Goal: Task Accomplishment & Management: Manage account settings

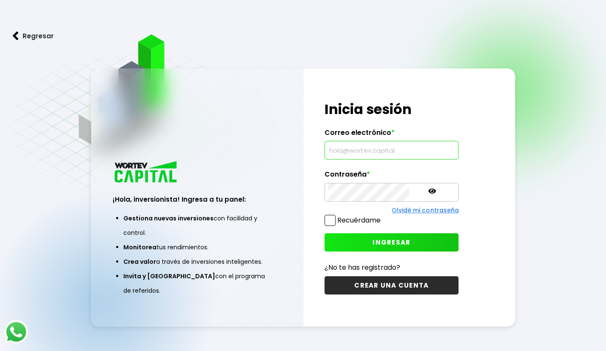
click at [365, 156] on input "text" at bounding box center [391, 150] width 126 height 18
type input "k"
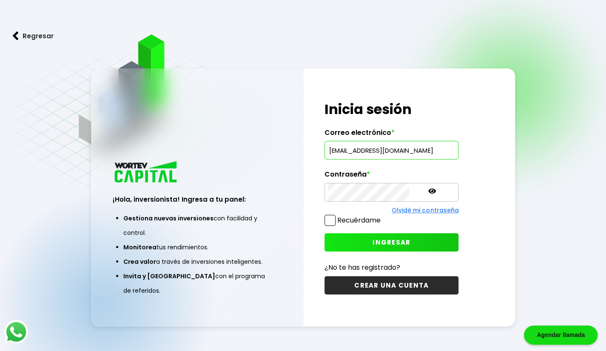
type input "[EMAIL_ADDRESS][DOMAIN_NAME]"
click at [358, 247] on button "INGRESAR" at bounding box center [391, 242] width 134 height 18
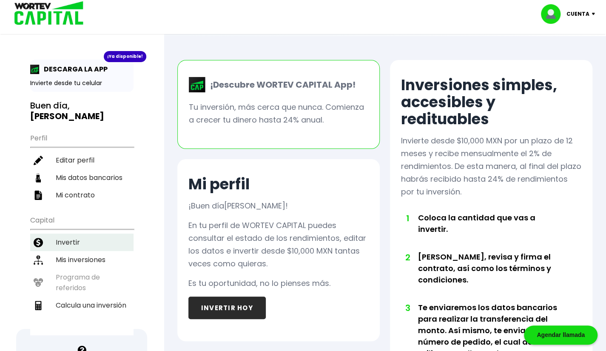
click at [67, 233] on li "Invertir" at bounding box center [81, 241] width 103 height 17
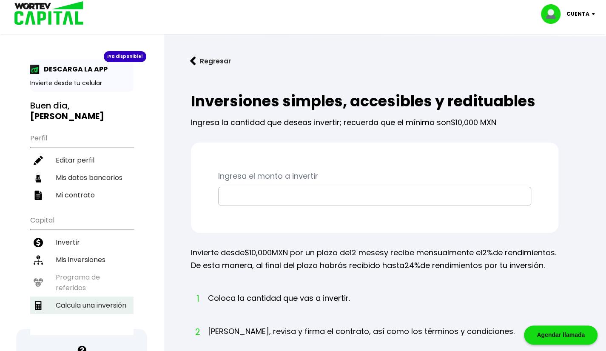
click at [75, 296] on li "Calcula una inversión" at bounding box center [81, 304] width 103 height 17
select select "1"
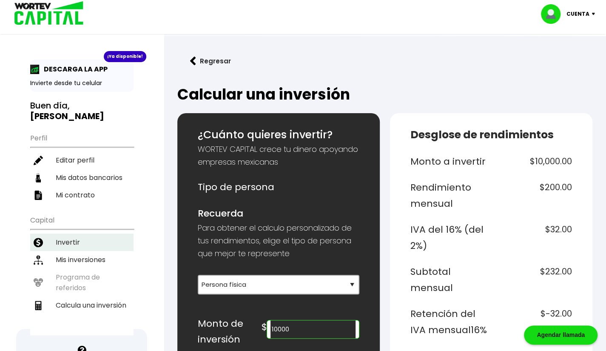
click at [78, 233] on li "Invertir" at bounding box center [81, 241] width 103 height 17
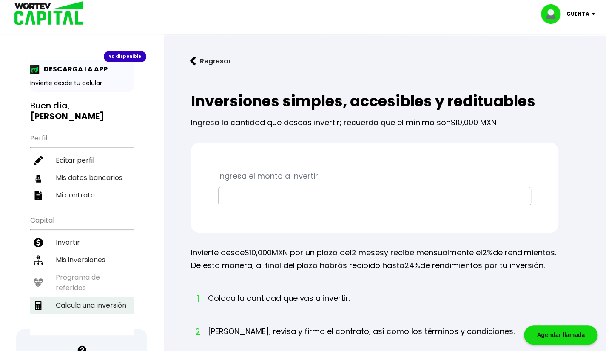
click at [91, 296] on li "Calcula una inversión" at bounding box center [81, 304] width 103 height 17
select select "1"
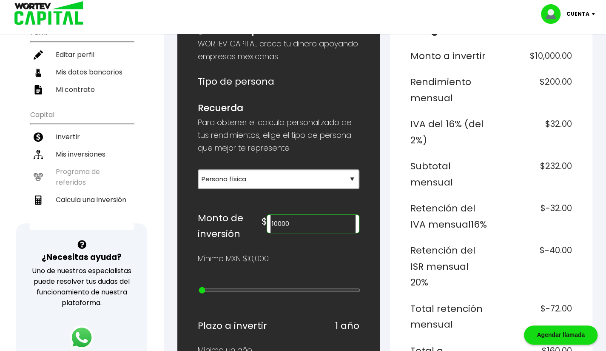
scroll to position [105, 0]
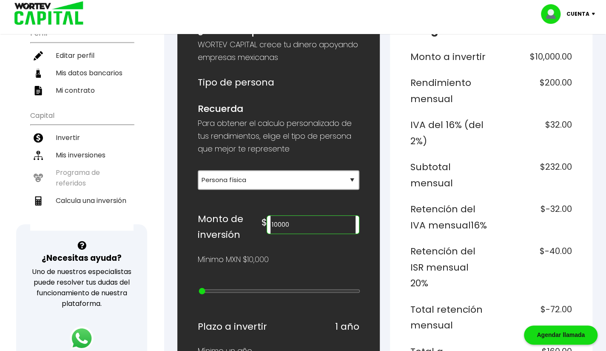
click at [289, 221] on input "10000" at bounding box center [312, 224] width 85 height 18
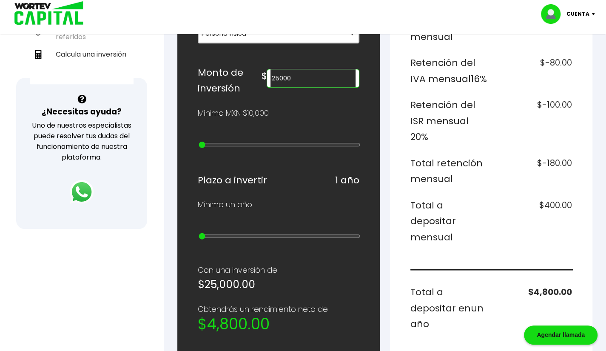
scroll to position [251, 0]
type input "25000"
click at [335, 198] on div "Mínimo un año" at bounding box center [278, 204] width 161 height 13
drag, startPoint x: 201, startPoint y: 227, endPoint x: 513, endPoint y: 234, distance: 312.4
type input "10"
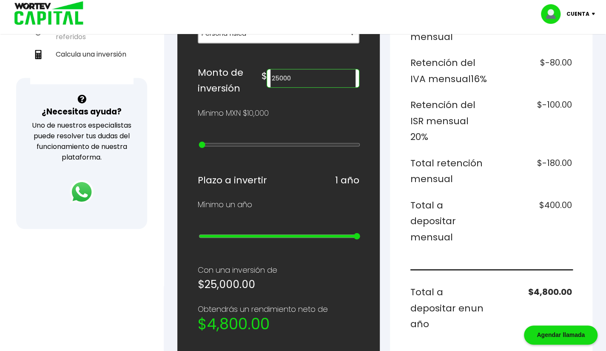
click at [360, 234] on input "range" at bounding box center [278, 235] width 161 height 7
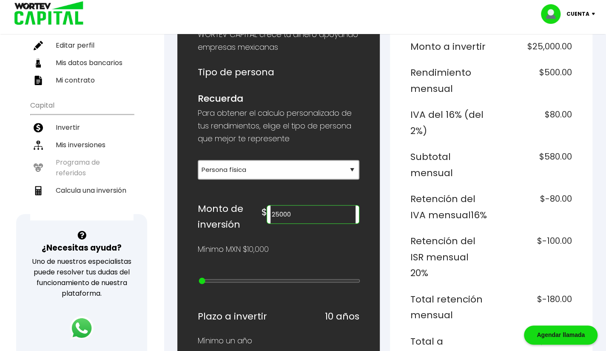
scroll to position [105, 0]
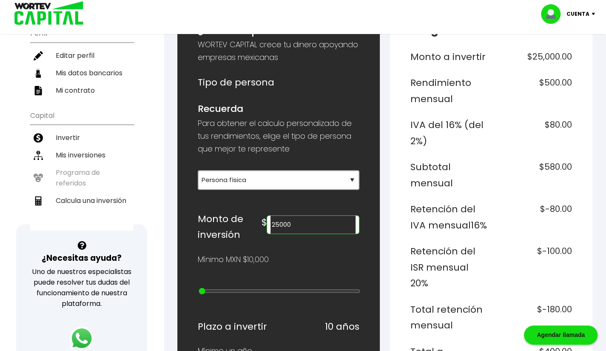
click at [293, 220] on input "25000" at bounding box center [312, 224] width 85 height 18
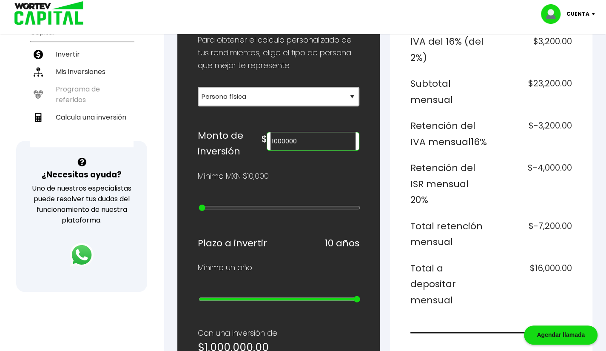
scroll to position [187, 0]
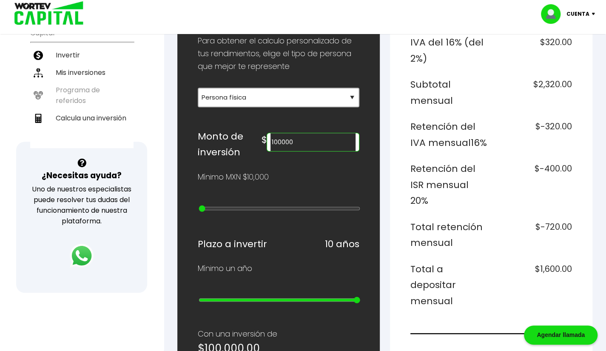
click at [293, 220] on div "¿Cuánto quieres invertir? WORTEV CAPITAL crece tu dinero apoyando empresas mexi…" at bounding box center [278, 308] width 161 height 736
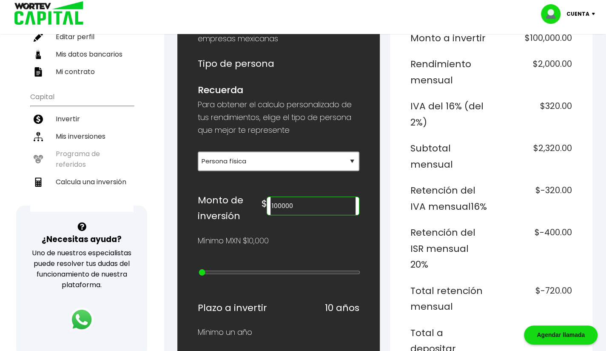
scroll to position [123, 0]
type input "20000"
type input "1"
type input "30000"
type input "2"
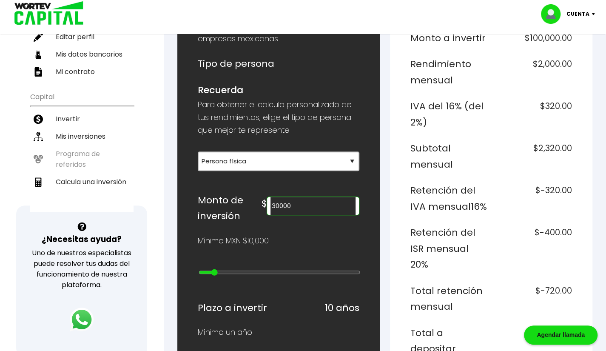
type input "50000"
type input "4"
type input "80000"
type input "7"
type input "300000"
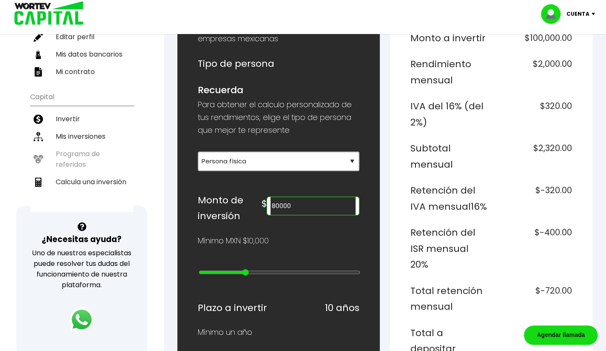
type input "11"
type input "600000"
type input "14"
type input "900000"
type input "17"
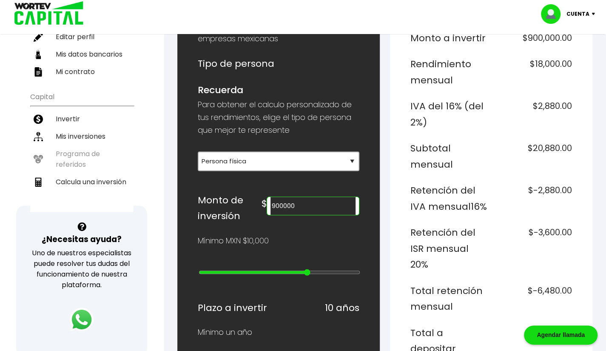
type input "2000000"
type input "19"
type input "3000000"
type input "20"
type input "4000000"
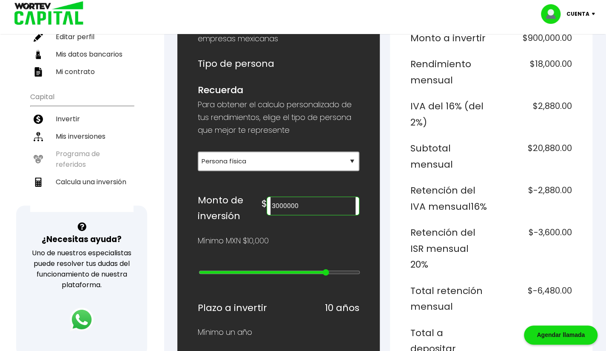
type input "21"
type input "5000000"
type input "22"
type input "10000000"
type input "23"
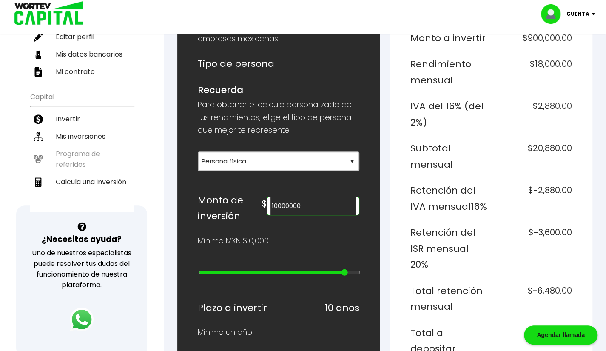
type input "15000000"
type input "24"
type input "20000000"
type input "25"
type input "15000000"
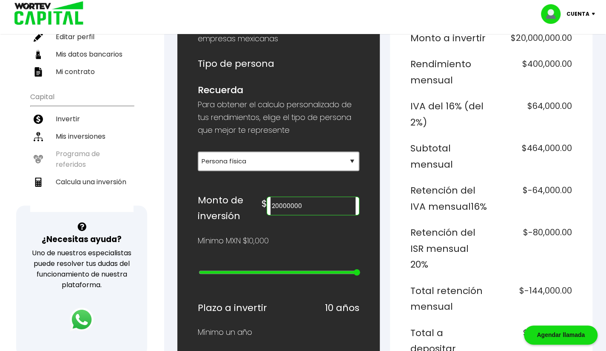
type input "24"
type input "5000000"
type input "22"
type input "3000000"
type input "20"
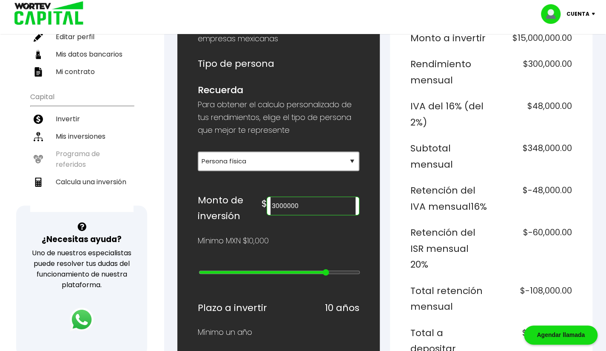
type input "1000000"
type input "18"
type input "900000"
type input "17"
type input "700000"
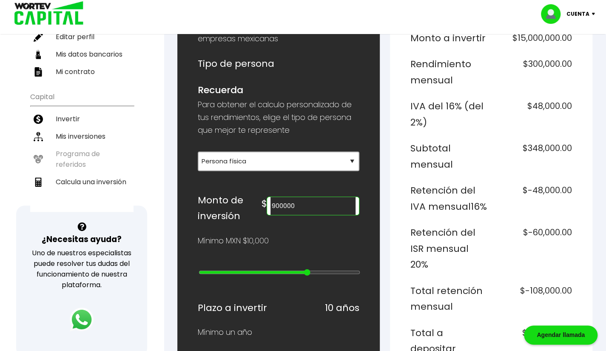
type input "15"
type input "600000"
type input "14"
type input "500000"
type input "13"
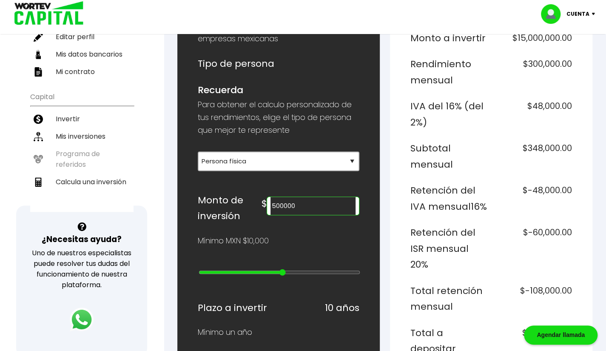
type input "400000"
type input "12"
type input "300000"
type input "11"
type input "200000"
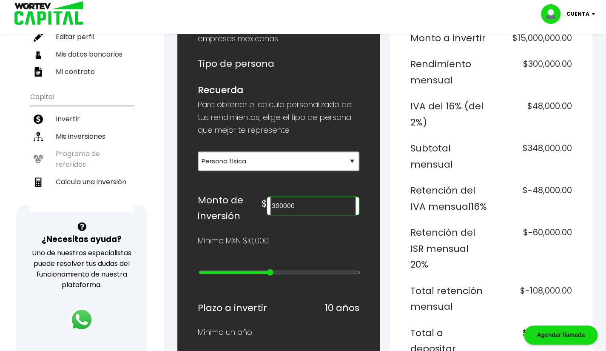
type input "10"
type input "100000"
type input "9"
type input "90000"
type input "8"
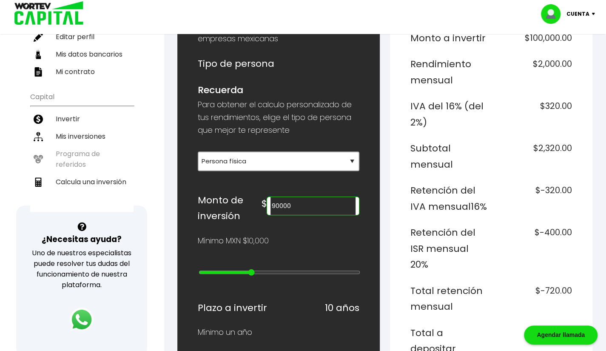
type input "80000"
type input "7"
type input "70000"
type input "6"
type input "60000"
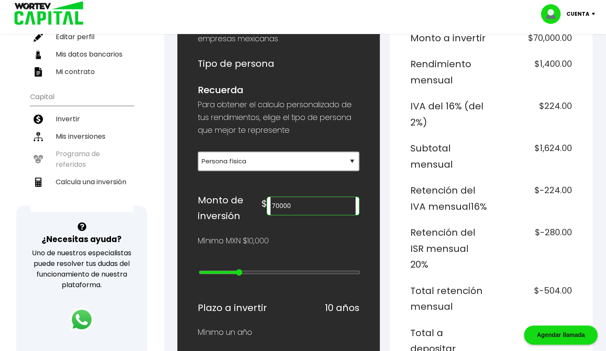
type input "5"
type input "50000"
type input "4"
type input "40000"
type input "3"
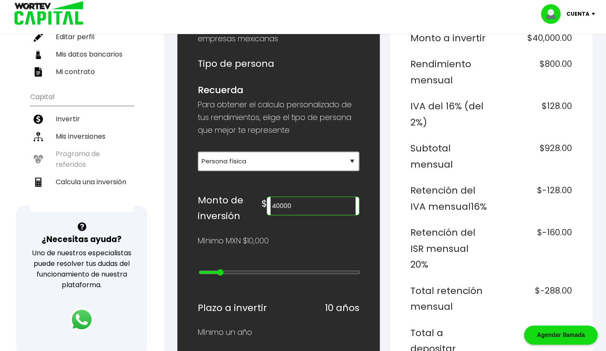
type input "30000"
type input "2"
type input "20000"
type input "1"
type input "10000"
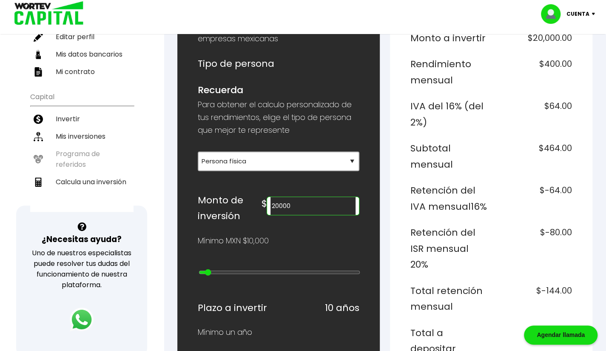
type input "0"
type input "20000"
type input "1"
type input "30000"
type input "2"
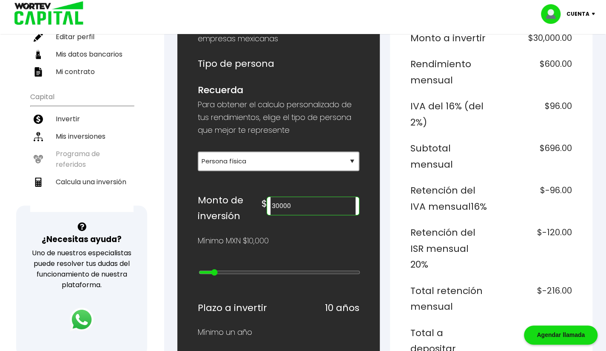
type input "40000"
type input "3"
type input "50000"
type input "4"
type input "60000"
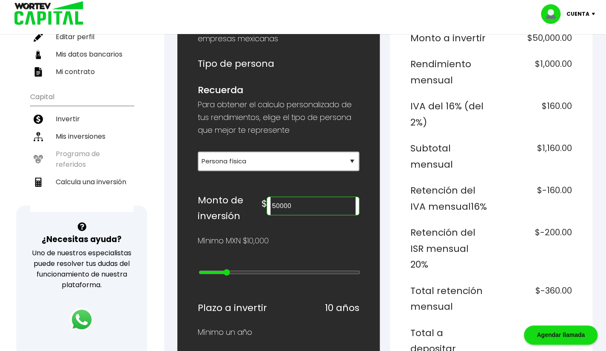
type input "5"
type input "70000"
type input "6"
type input "80000"
type input "7"
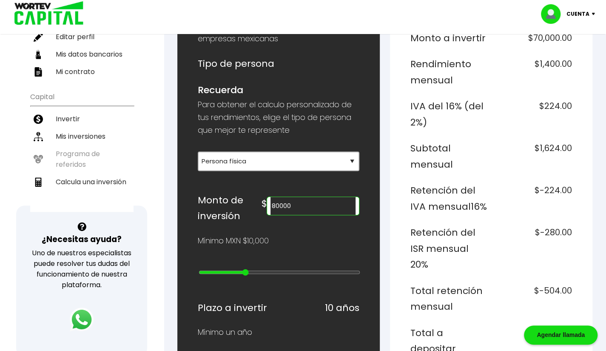
type input "90000"
type input "8"
type input "100000"
drag, startPoint x: 204, startPoint y: 269, endPoint x: 259, endPoint y: 273, distance: 55.4
type input "9"
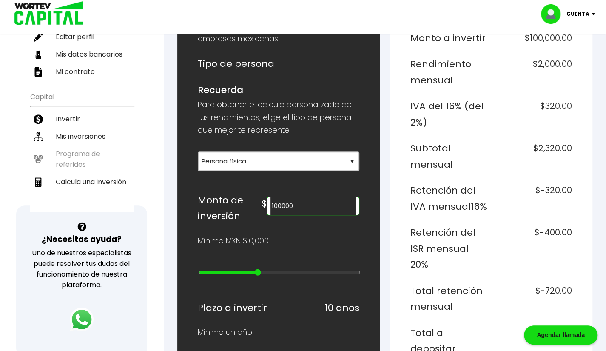
click at [259, 273] on input "range" at bounding box center [278, 272] width 161 height 7
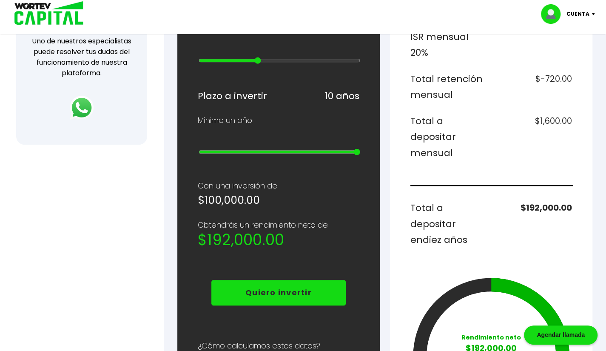
scroll to position [337, 0]
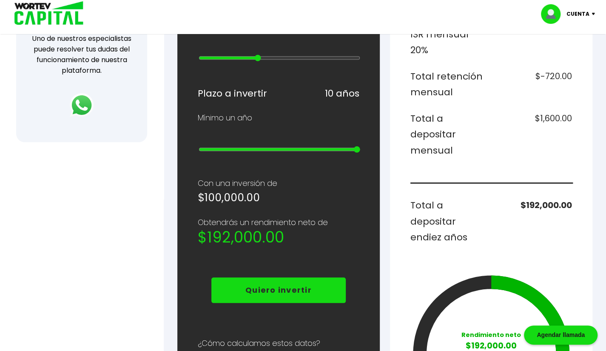
click at [305, 200] on div "¿Cuánto quieres invertir? WORTEV CAPITAL crece tu dinero apoyando empresas mexi…" at bounding box center [278, 157] width 161 height 736
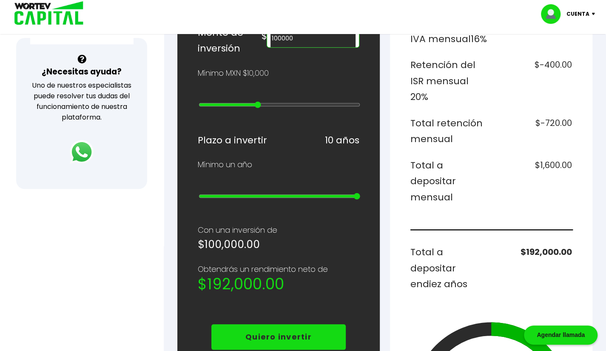
scroll to position [303, 0]
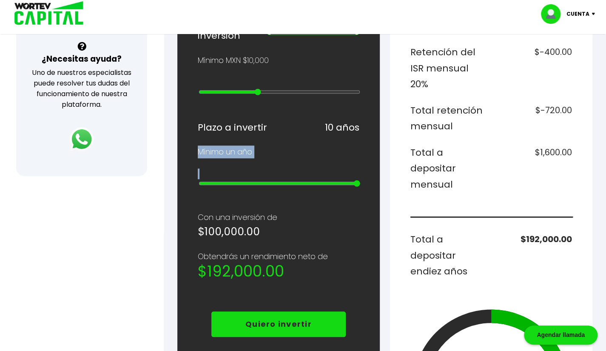
drag, startPoint x: 357, startPoint y: 180, endPoint x: 314, endPoint y: 170, distance: 44.3
click at [314, 170] on div "¿Cuánto quieres invertir? WORTEV CAPITAL crece tu dinero apoyando empresas mexi…" at bounding box center [278, 191] width 161 height 736
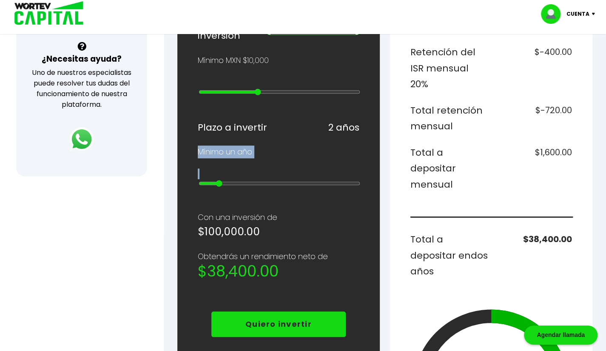
click at [211, 180] on input "range" at bounding box center [278, 183] width 161 height 7
drag, startPoint x: 211, startPoint y: 178, endPoint x: 206, endPoint y: 179, distance: 4.8
click at [206, 180] on input "range" at bounding box center [278, 183] width 161 height 7
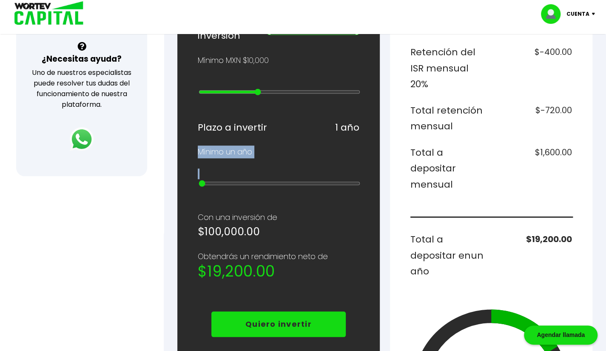
click at [207, 180] on input "range" at bounding box center [278, 183] width 161 height 7
click at [213, 180] on input "range" at bounding box center [278, 183] width 161 height 7
click at [235, 180] on input "range" at bounding box center [278, 183] width 161 height 7
click at [263, 180] on input "range" at bounding box center [278, 183] width 161 height 7
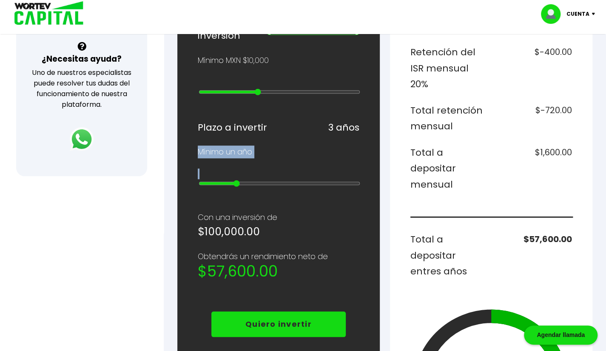
drag, startPoint x: 263, startPoint y: 174, endPoint x: 242, endPoint y: 176, distance: 21.4
click at [242, 180] on input "range" at bounding box center [278, 183] width 161 height 7
drag, startPoint x: 242, startPoint y: 176, endPoint x: 220, endPoint y: 176, distance: 21.7
click at [220, 180] on input "range" at bounding box center [278, 183] width 161 height 7
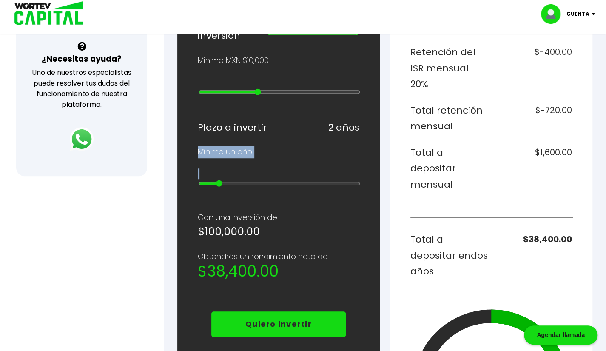
click at [220, 180] on input "range" at bounding box center [278, 183] width 161 height 7
drag, startPoint x: 220, startPoint y: 176, endPoint x: 195, endPoint y: 177, distance: 24.7
type input "1"
click at [198, 180] on input "range" at bounding box center [278, 183] width 161 height 7
click at [261, 211] on p "Con una inversión de" at bounding box center [278, 217] width 161 height 13
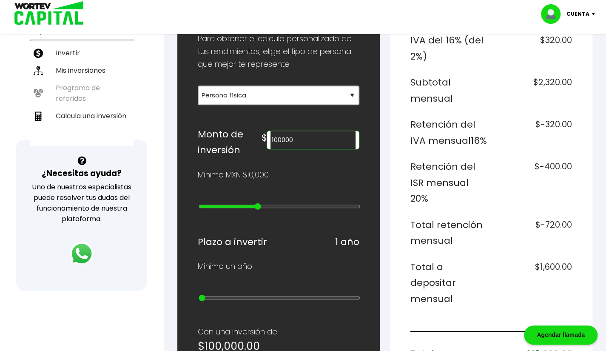
scroll to position [190, 0]
type input "90000"
type input "8"
type input "60000"
type input "5"
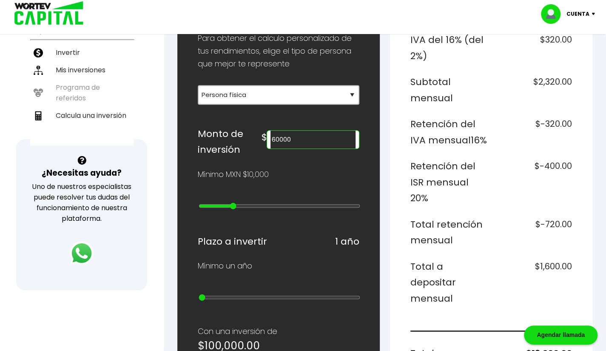
type input "10000"
drag, startPoint x: 256, startPoint y: 200, endPoint x: 142, endPoint y: 201, distance: 114.3
type input "0"
click at [198, 202] on input "range" at bounding box center [278, 205] width 161 height 7
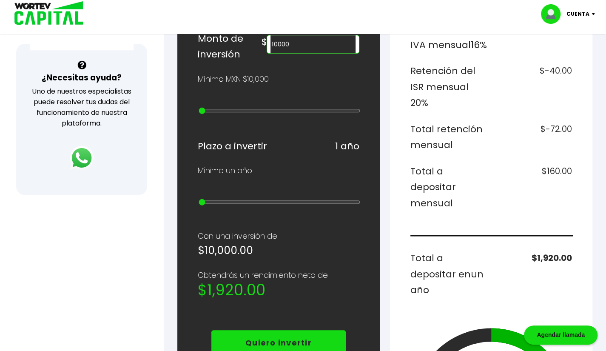
scroll to position [251, 0]
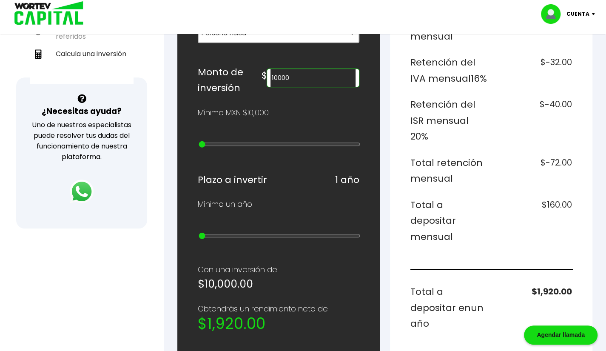
click at [289, 77] on input "10000" at bounding box center [312, 78] width 85 height 18
type input "60000"
type input "5"
type input "300000"
type input "11"
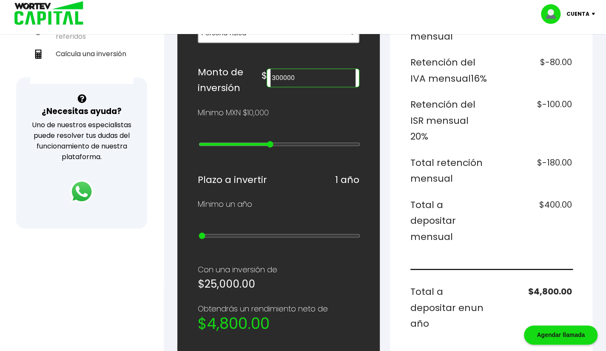
type input "5000000"
type input "22"
type input "20000000"
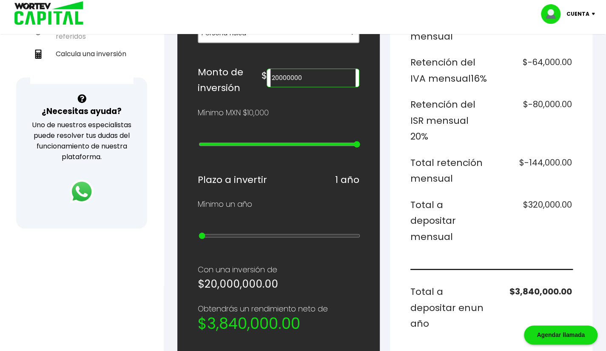
drag, startPoint x: 202, startPoint y: 142, endPoint x: 452, endPoint y: 173, distance: 252.3
type input "25"
click at [360, 147] on input "range" at bounding box center [278, 144] width 161 height 7
type input "15000000"
type input "24"
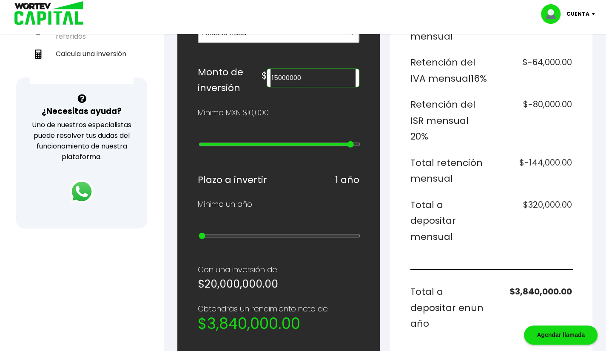
type input "4000000"
type input "21"
type input "900000"
type input "17"
type input "600000"
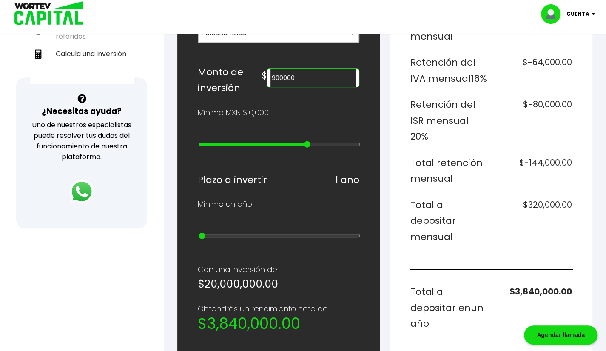
type input "14"
type input "100000"
type input "9"
type input "70000"
type input "6"
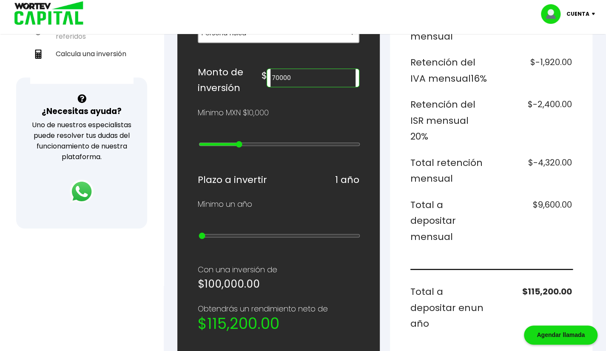
type input "60000"
type input "5"
type input "50000"
type input "4"
type input "40000"
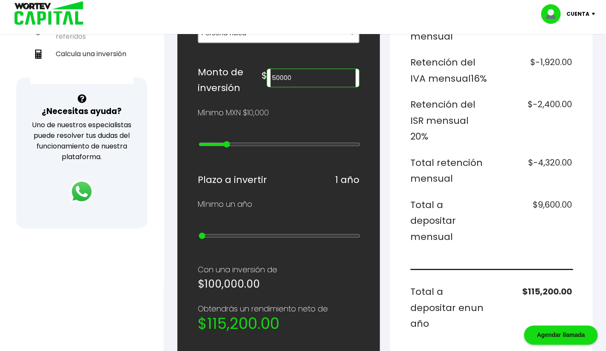
type input "3"
type input "30000"
type input "2"
type input "20000"
type input "1"
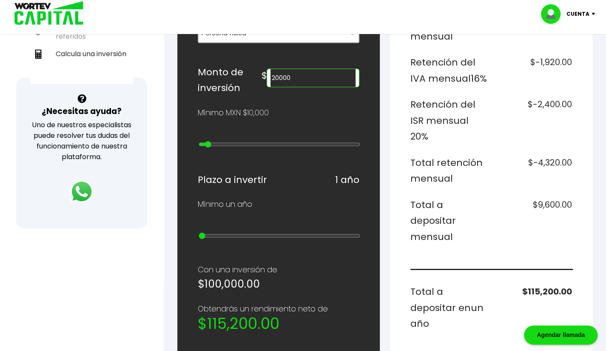
type input "10000"
drag, startPoint x: 356, startPoint y: 142, endPoint x: 178, endPoint y: 145, distance: 178.1
type input "0"
click at [198, 145] on input "range" at bounding box center [278, 144] width 161 height 7
click at [291, 75] on input "10000" at bounding box center [312, 78] width 85 height 18
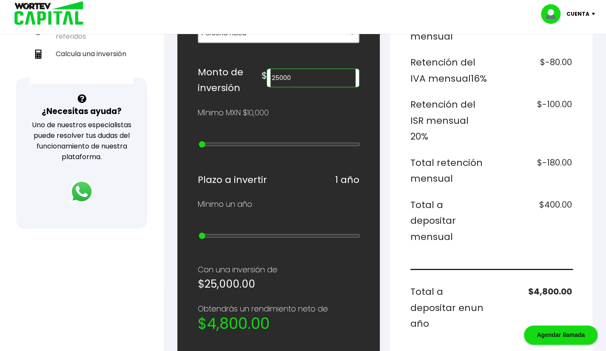
type input "25000"
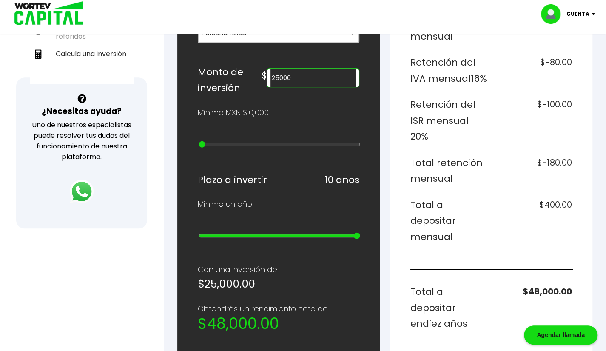
drag, startPoint x: 206, startPoint y: 227, endPoint x: 392, endPoint y: 247, distance: 187.2
click at [360, 239] on input "range" at bounding box center [278, 235] width 161 height 7
drag, startPoint x: 355, startPoint y: 224, endPoint x: 250, endPoint y: 234, distance: 105.5
click at [250, 234] on div "¿Cuánto quieres invertir? WORTEV CAPITAL crece tu dinero apoyando empresas mexi…" at bounding box center [278, 243] width 161 height 736
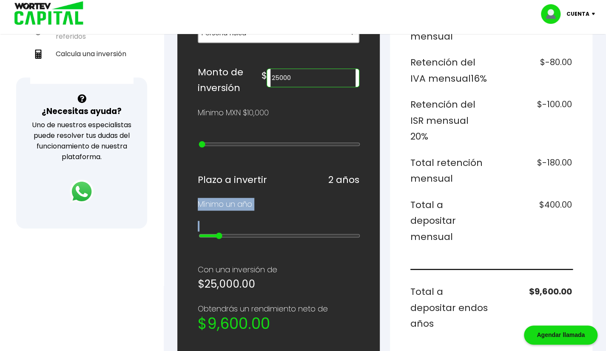
click at [221, 232] on input "range" at bounding box center [278, 235] width 161 height 7
click at [212, 232] on input "range" at bounding box center [278, 235] width 161 height 7
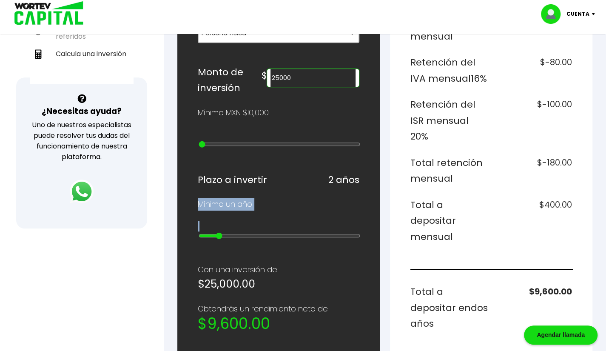
drag, startPoint x: 212, startPoint y: 229, endPoint x: 217, endPoint y: 228, distance: 5.2
click at [217, 232] on input "range" at bounding box center [278, 235] width 161 height 7
type input "1"
click at [291, 74] on input "25000" at bounding box center [312, 78] width 85 height 18
type input "50000"
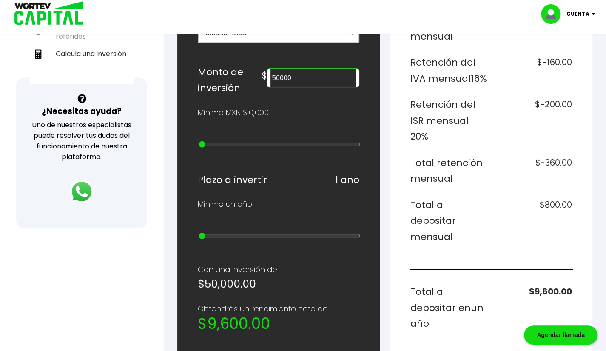
click at [275, 216] on div "¿Cuánto quieres invertir? WORTEV CAPITAL crece tu dinero apoyando empresas mexi…" at bounding box center [278, 243] width 161 height 736
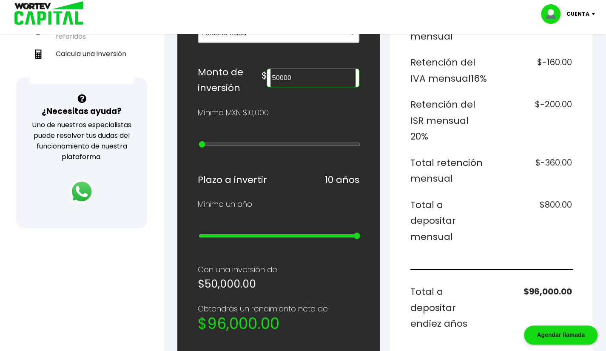
click at [357, 232] on input "range" at bounding box center [278, 235] width 161 height 7
click at [356, 232] on input "range" at bounding box center [278, 235] width 161 height 7
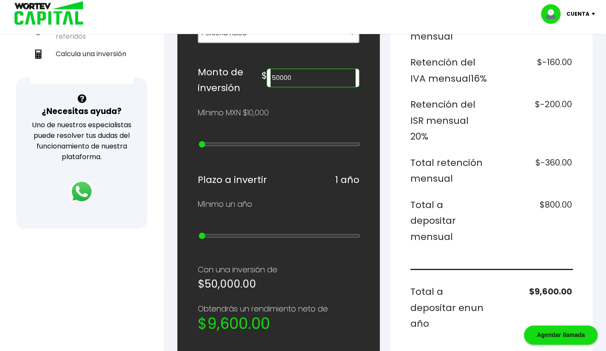
drag, startPoint x: 356, startPoint y: 228, endPoint x: 171, endPoint y: 220, distance: 185.1
type input "1"
click at [198, 232] on input "range" at bounding box center [278, 235] width 161 height 7
click at [49, 290] on div at bounding box center [303, 175] width 606 height 351
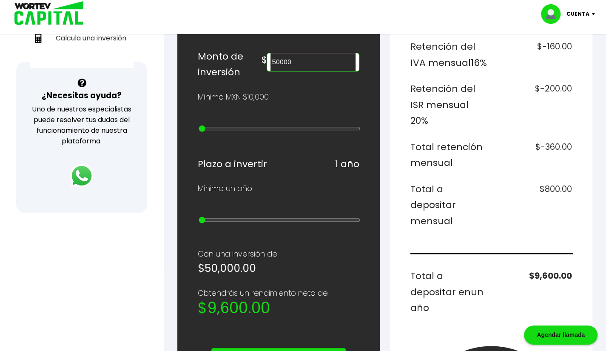
scroll to position [0, 0]
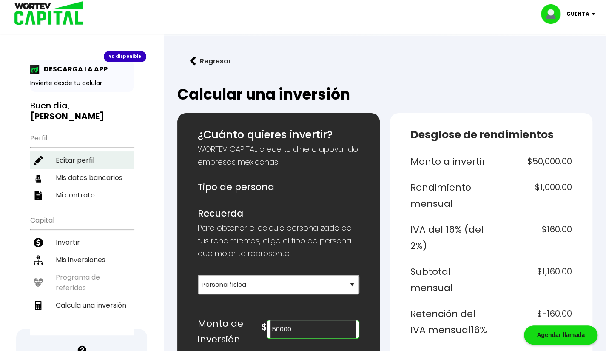
click at [91, 151] on li "Editar perfil" at bounding box center [81, 159] width 103 height 17
select select "Hombre"
select select "Licenciatura"
select select "DF"
select select "Nu Bank"
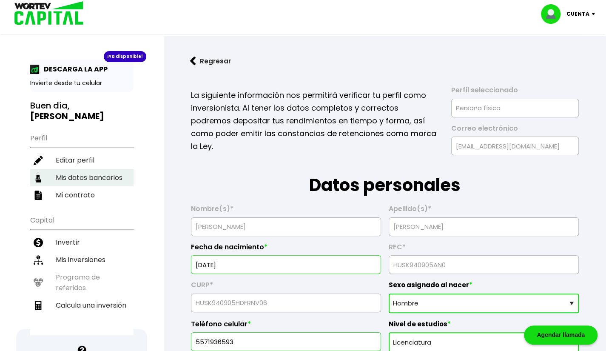
click at [92, 172] on li "Mis datos bancarios" at bounding box center [81, 177] width 103 height 17
select select "Nu Bank"
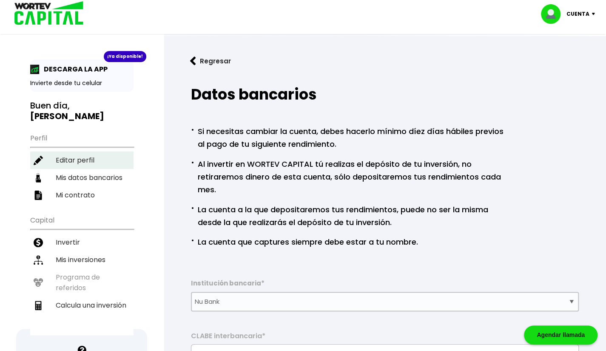
click at [97, 151] on li "Editar perfil" at bounding box center [81, 159] width 103 height 17
select select "Hombre"
select select "Licenciatura"
select select "DF"
select select "Nu Bank"
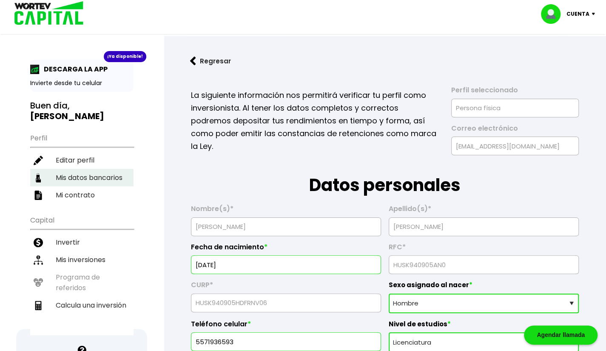
click at [95, 169] on li "Mis datos bancarios" at bounding box center [81, 177] width 103 height 17
select select "Nu Bank"
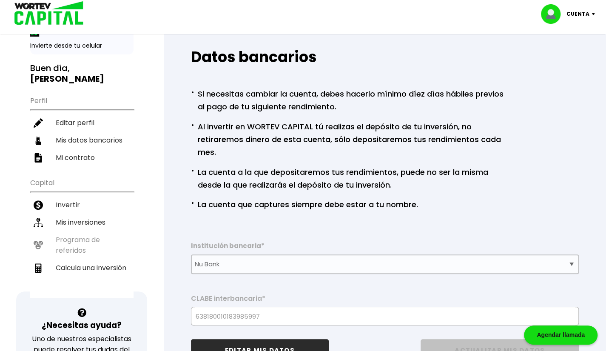
scroll to position [35, 0]
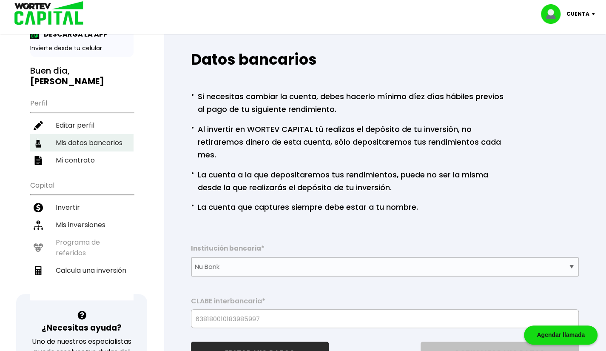
click at [98, 134] on li "Mis datos bancarios" at bounding box center [81, 142] width 103 height 17
click at [99, 116] on li "Editar perfil" at bounding box center [81, 124] width 103 height 17
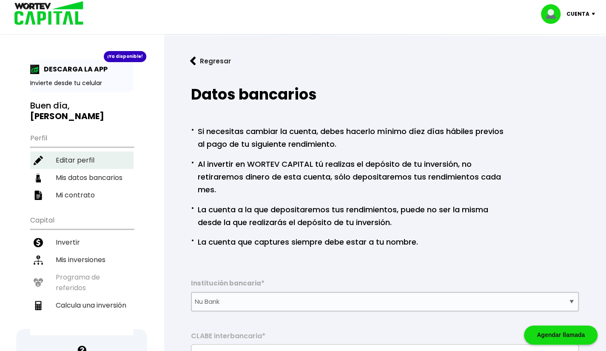
select select "Hombre"
select select "Licenciatura"
select select "DF"
select select "Nu Bank"
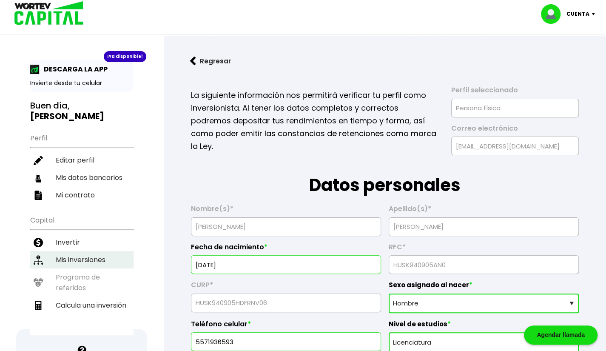
click at [79, 251] on li "Mis inversiones" at bounding box center [81, 259] width 103 height 17
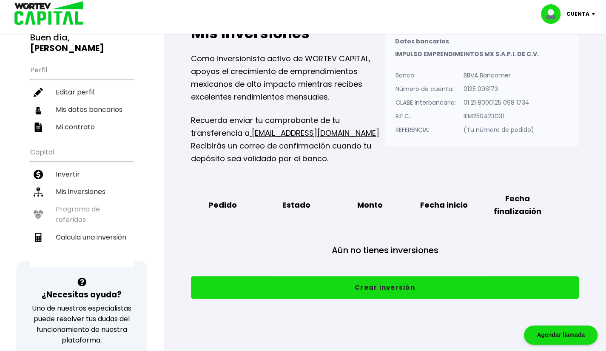
scroll to position [77, 0]
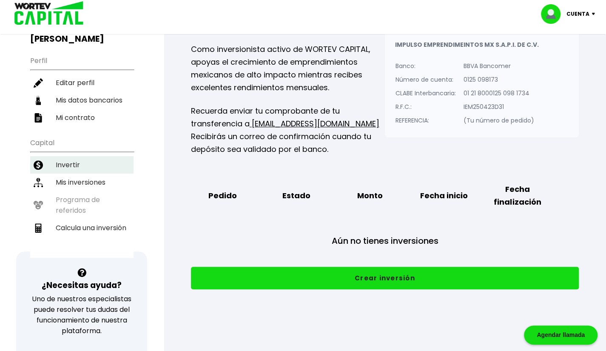
click at [64, 156] on li "Invertir" at bounding box center [81, 164] width 103 height 17
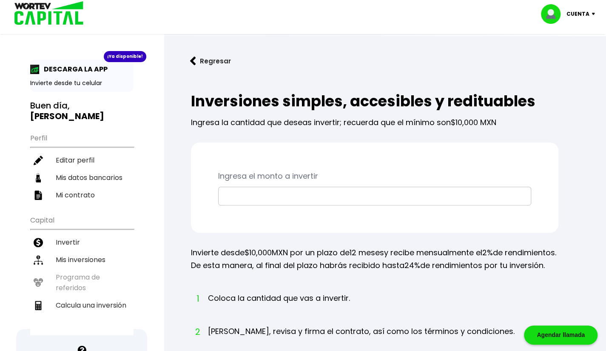
click at [259, 205] on div "Ingresa el monto a invertir" at bounding box center [374, 187] width 367 height 90
click at [261, 204] on div at bounding box center [374, 196] width 313 height 19
click at [582, 19] on p "Cuenta" at bounding box center [577, 14] width 23 height 13
click at [566, 57] on li "Cerrar sesión" at bounding box center [569, 56] width 68 height 17
